Goal: Check status: Check status

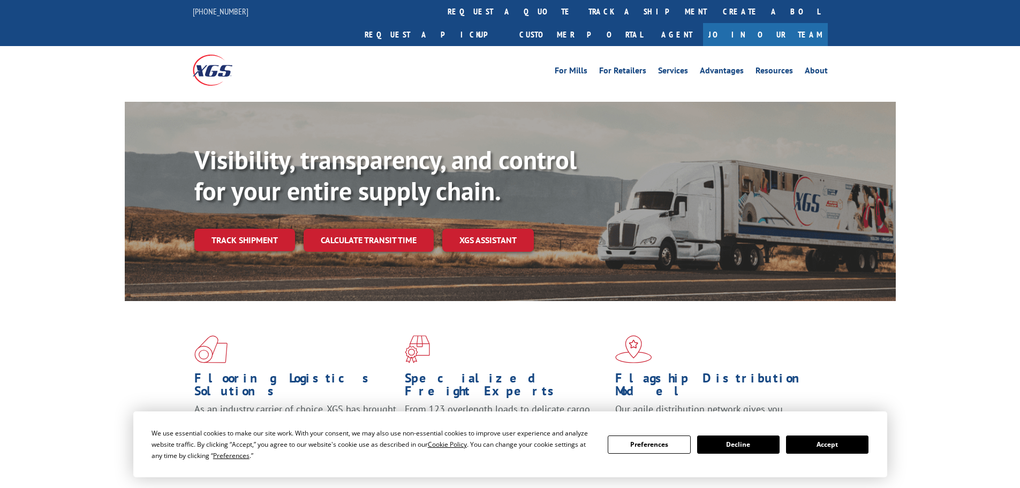
click at [235, 229] on div "Visibility, transparency, and control for your entire supply chain. Track shipm…" at bounding box center [545, 219] width 702 height 149
click at [251, 229] on link "Track shipment" at bounding box center [244, 240] width 101 height 22
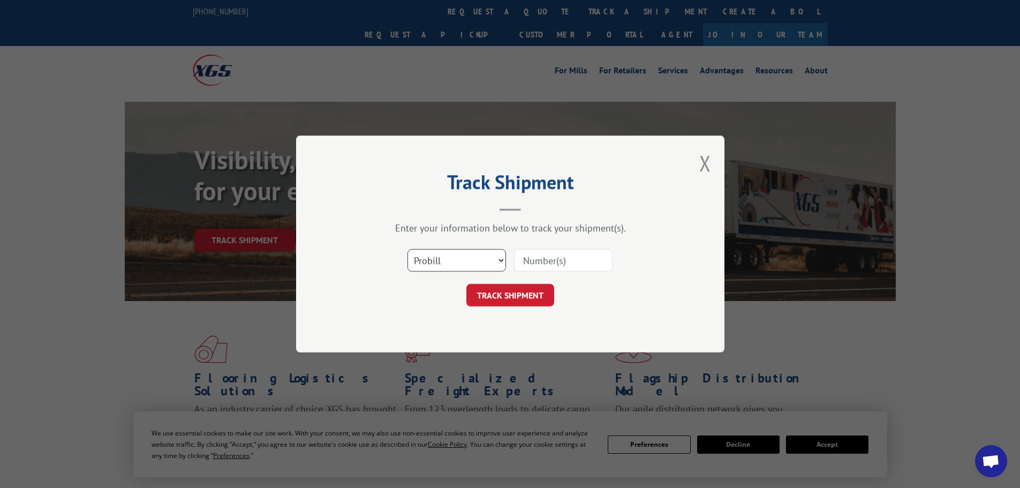
click at [502, 260] on select "Select category... Probill BOL PO" at bounding box center [457, 260] width 99 height 22
select select "po"
click at [408, 249] on select "Select category... Probill BOL PO" at bounding box center [457, 260] width 99 height 22
paste input "36548755"
type input "36548755"
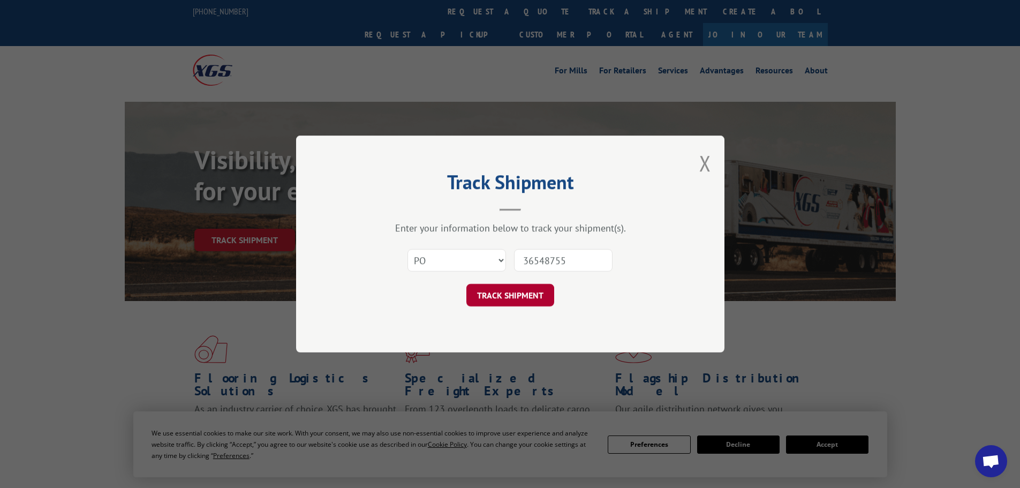
click at [499, 298] on button "TRACK SHIPMENT" at bounding box center [511, 295] width 88 height 22
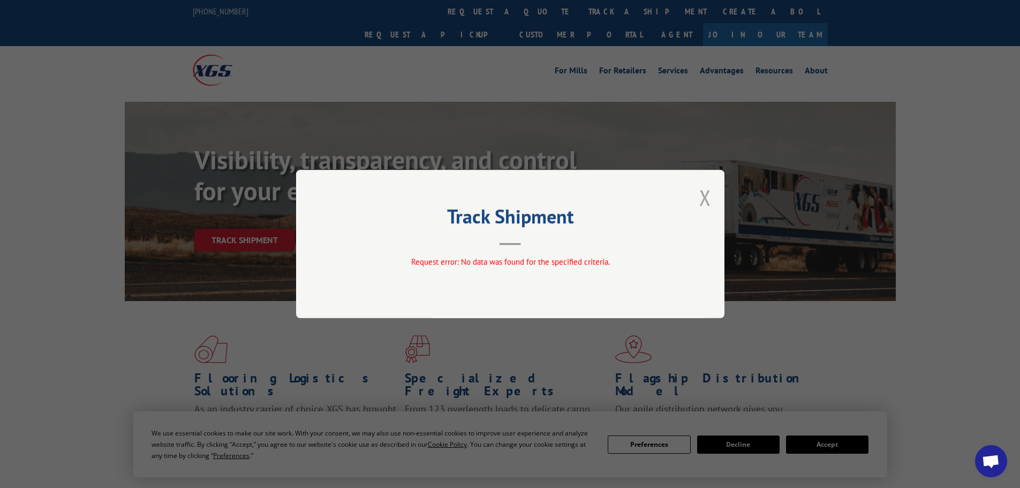
click at [705, 200] on button "Close modal" at bounding box center [706, 197] width 12 height 28
